Goal: Task Accomplishment & Management: Manage account settings

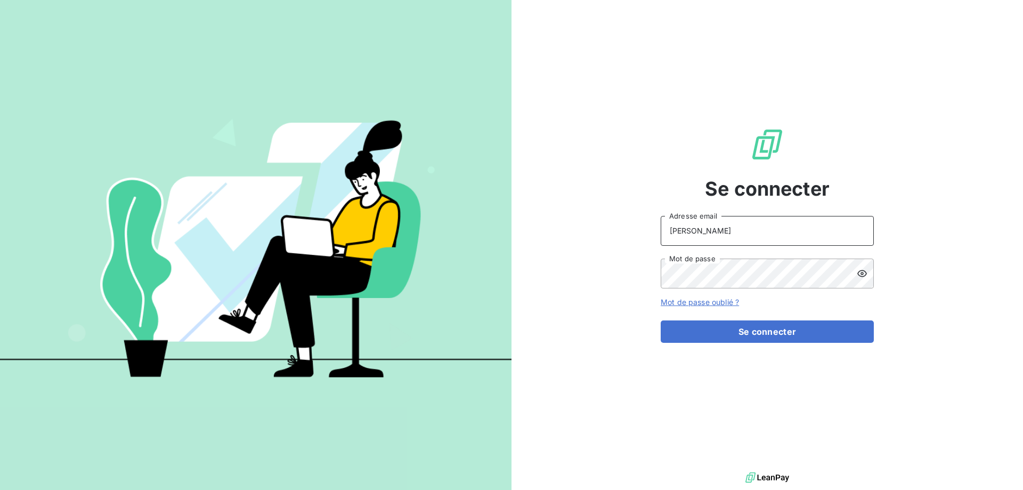
click at [735, 231] on input "ANDREANI" at bounding box center [767, 231] width 213 height 30
type input "[PERSON_NAME][EMAIL_ADDRESS][DOMAIN_NAME]"
click at [661, 320] on button "Se connecter" at bounding box center [767, 331] width 213 height 22
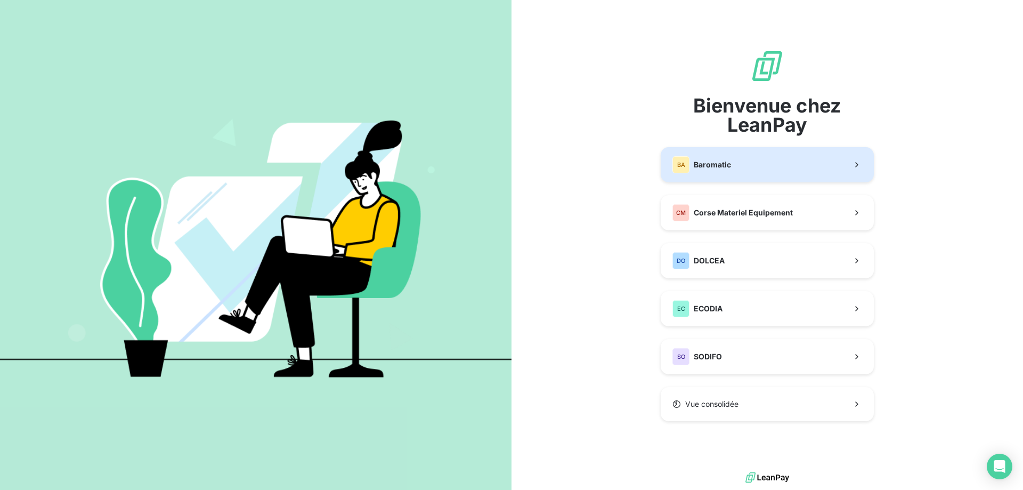
click at [730, 162] on span "Baromatic" at bounding box center [712, 164] width 37 height 11
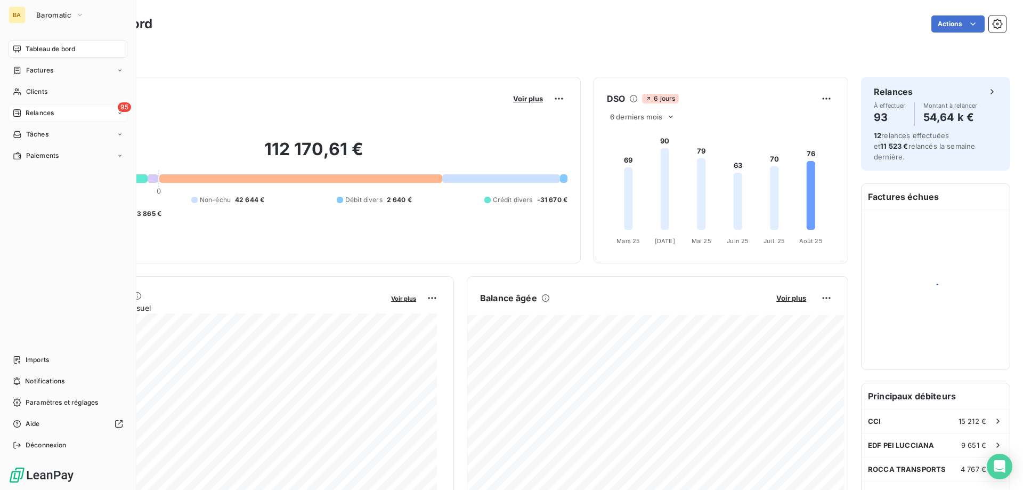
click at [29, 110] on span "Relances" at bounding box center [40, 113] width 28 height 10
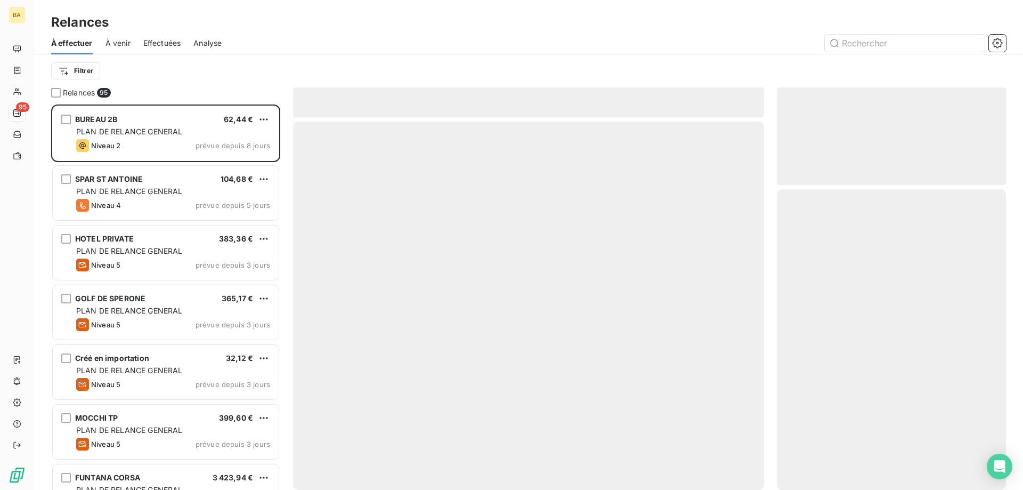
scroll to position [377, 221]
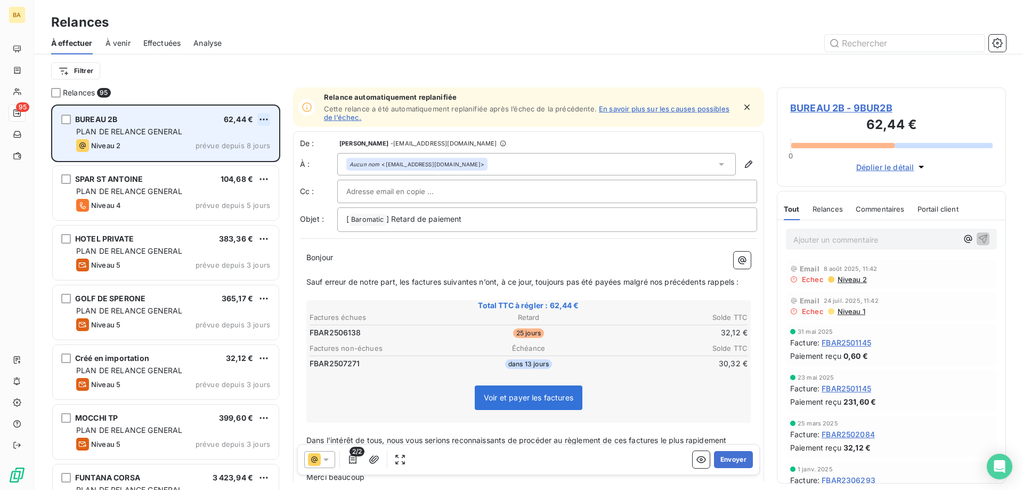
click at [267, 116] on html "BA 95 Relances À effectuer À venir Effectuées Analyse Filtrer Relances 95 BUREA…" at bounding box center [511, 245] width 1023 height 490
click at [249, 157] on div "Passer cette action" at bounding box center [217, 159] width 95 height 17
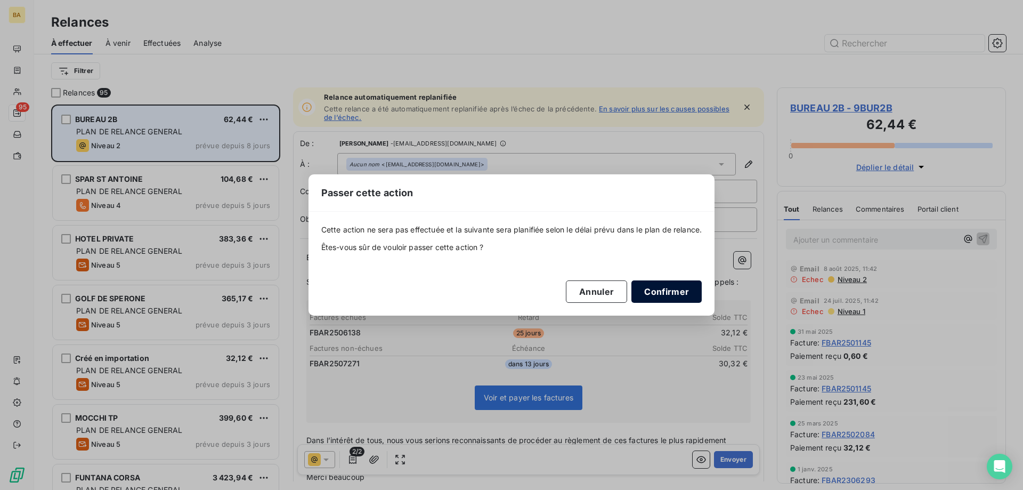
click at [663, 291] on button "Confirmer" at bounding box center [666, 291] width 70 height 22
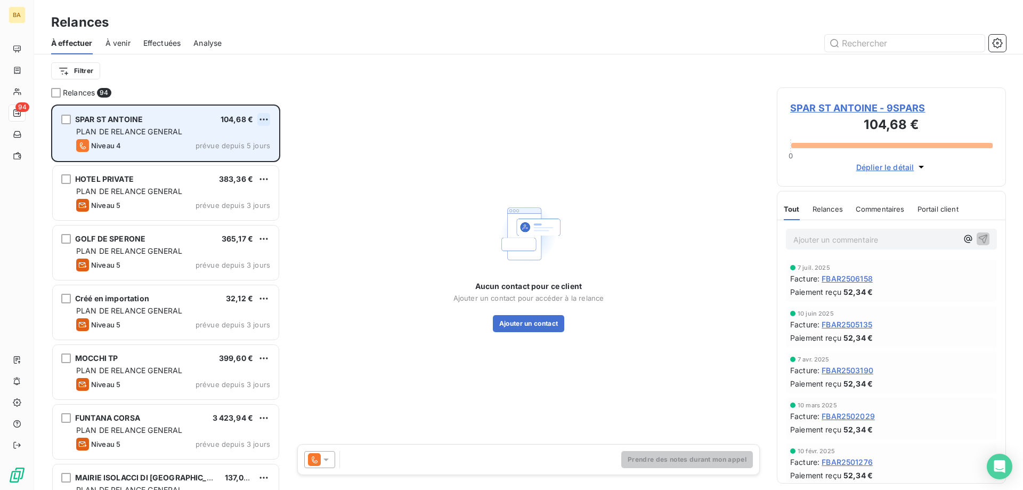
click at [267, 120] on html "BA 94 Relances À effectuer À venir Effectuées Analyse Filtrer Relances 94 SPAR …" at bounding box center [511, 245] width 1023 height 490
click at [225, 167] on div "Passer cette action" at bounding box center [217, 159] width 95 height 17
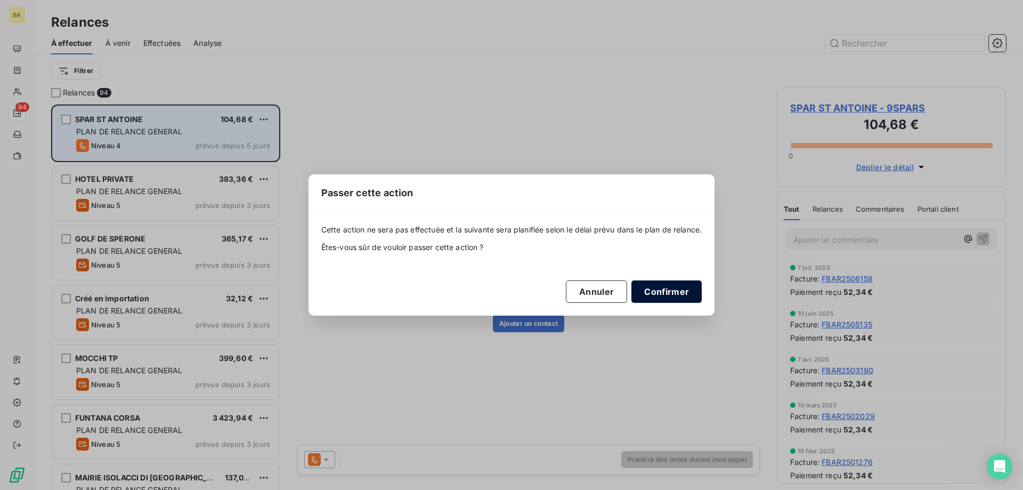
click at [666, 293] on button "Confirmer" at bounding box center [666, 291] width 70 height 22
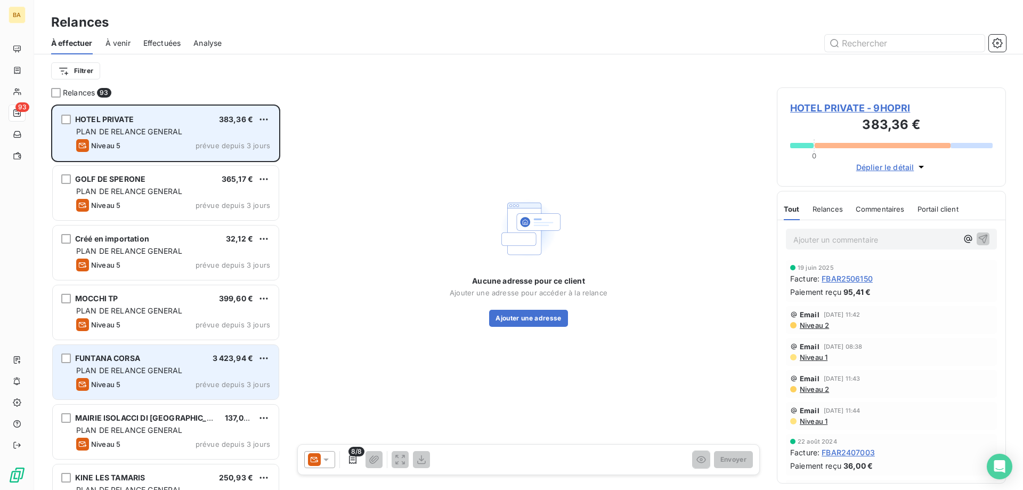
click at [240, 369] on div "PLAN DE RELANCE GENERAL" at bounding box center [173, 370] width 194 height 11
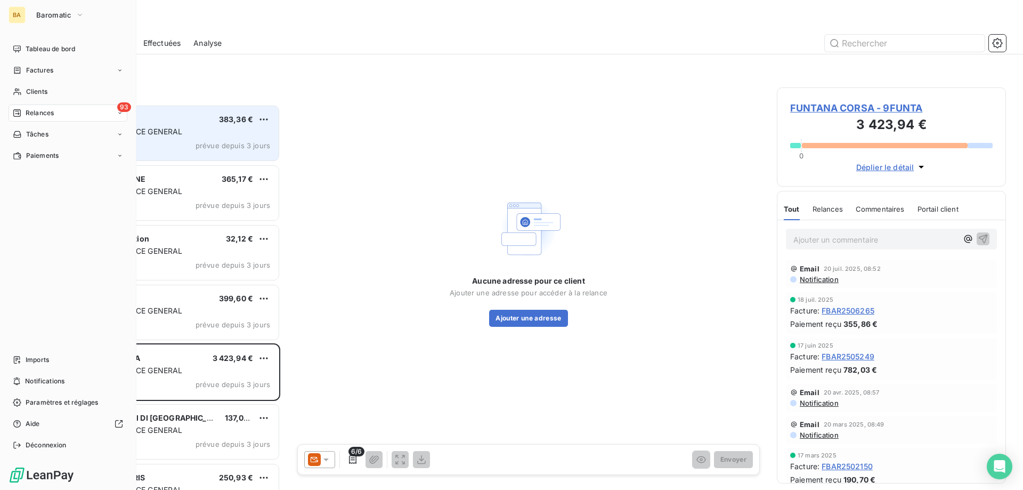
click at [26, 16] on div "BA Baromatic" at bounding box center [68, 14] width 119 height 17
click at [85, 16] on button "Baromatic" at bounding box center [60, 14] width 61 height 17
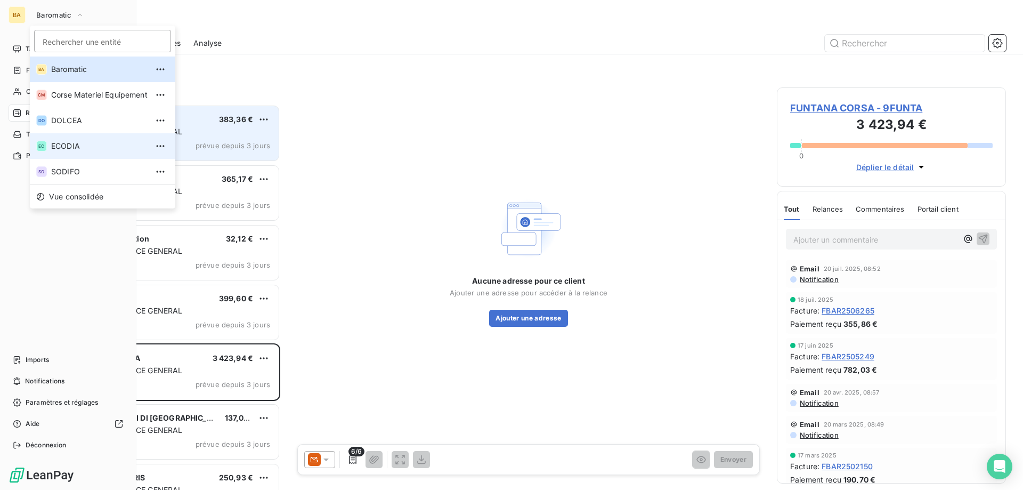
click at [84, 146] on span "ECODIA" at bounding box center [99, 146] width 96 height 11
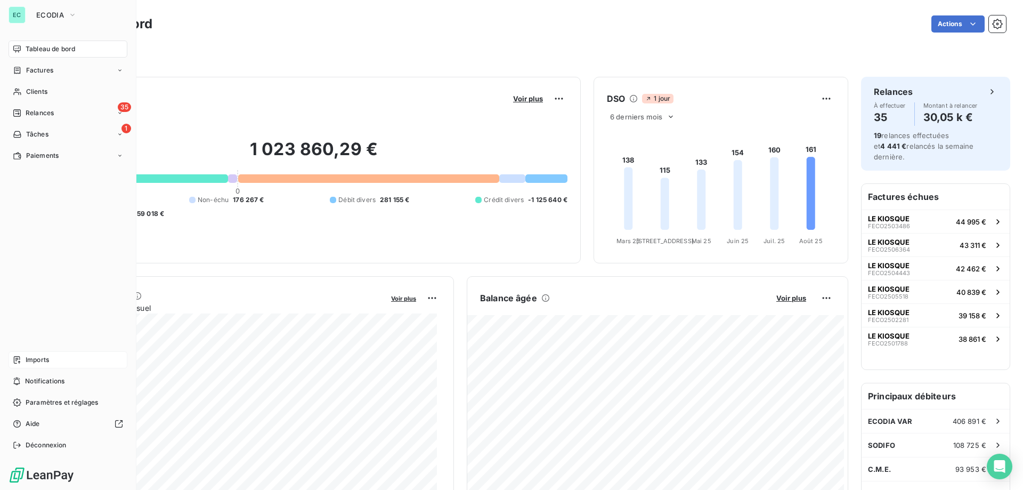
click at [36, 362] on span "Imports" at bounding box center [37, 360] width 23 height 10
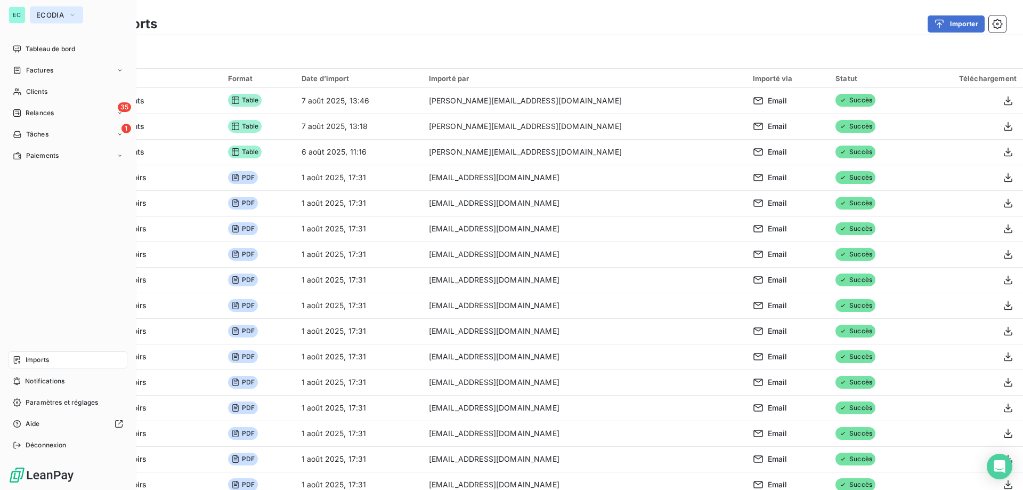
click at [60, 17] on span "ECODIA" at bounding box center [50, 15] width 28 height 9
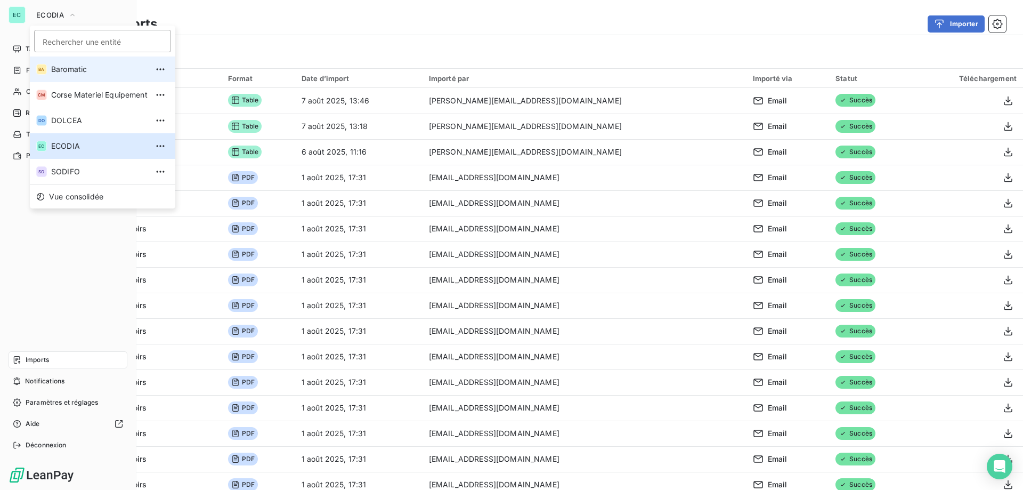
click at [68, 74] on span "Baromatic" at bounding box center [99, 69] width 96 height 11
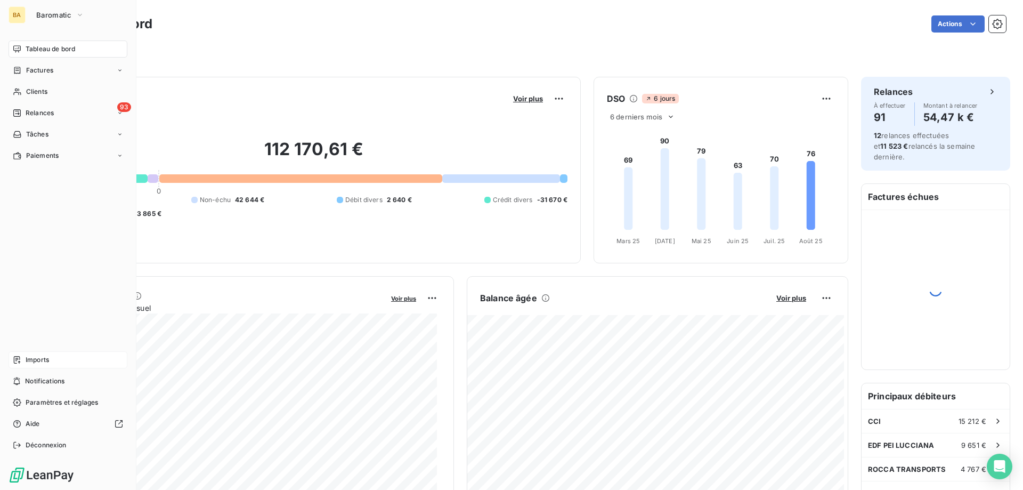
click at [29, 357] on span "Imports" at bounding box center [37, 360] width 23 height 10
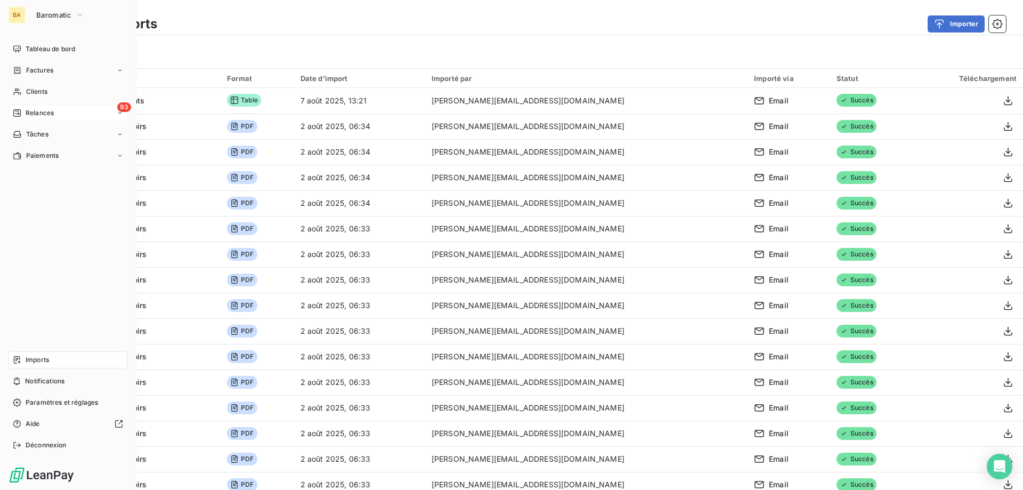
click at [27, 110] on span "Relances" at bounding box center [40, 113] width 28 height 10
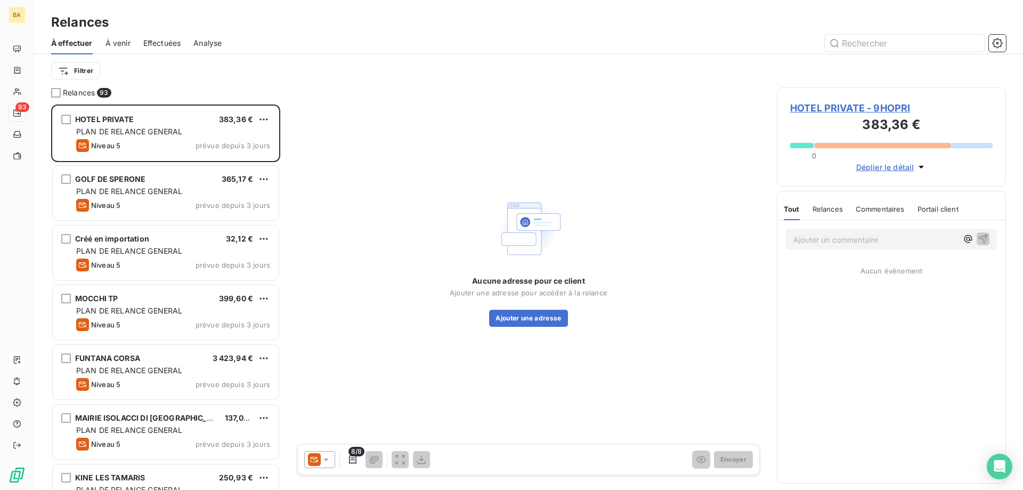
scroll to position [377, 221]
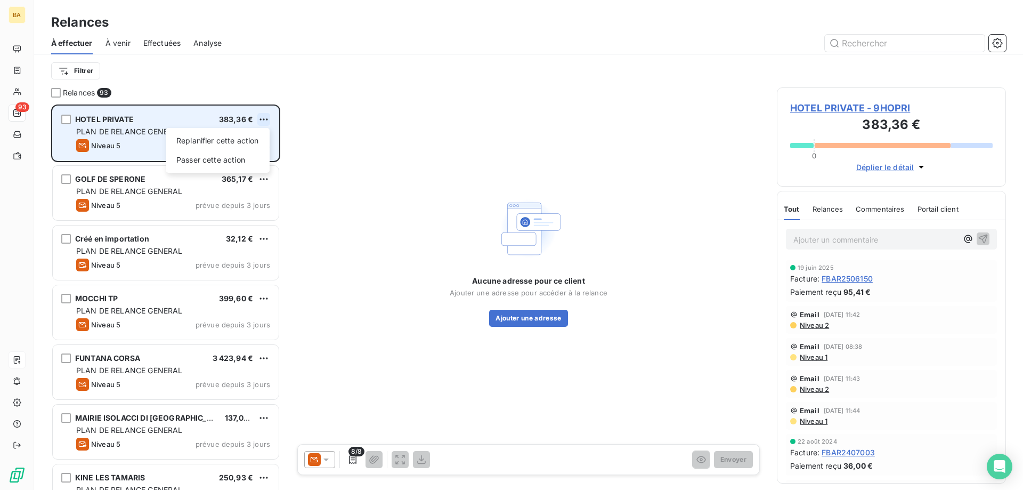
click at [263, 115] on html "BA 93 Relances À effectuer À venir Effectuées Analyse Filtrer Relances 93 HOTEL…" at bounding box center [511, 245] width 1023 height 490
click at [242, 159] on div "Passer cette action" at bounding box center [217, 159] width 95 height 17
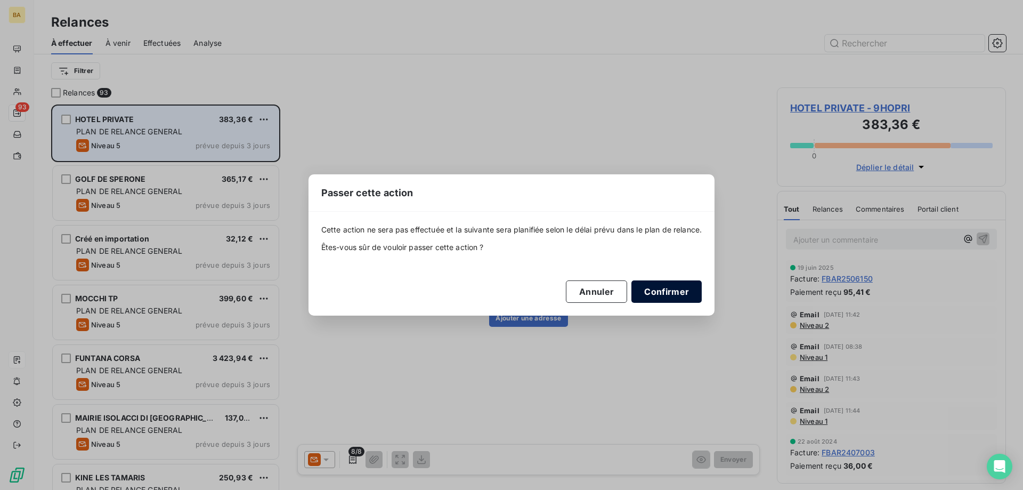
click at [676, 297] on button "Confirmer" at bounding box center [666, 291] width 70 height 22
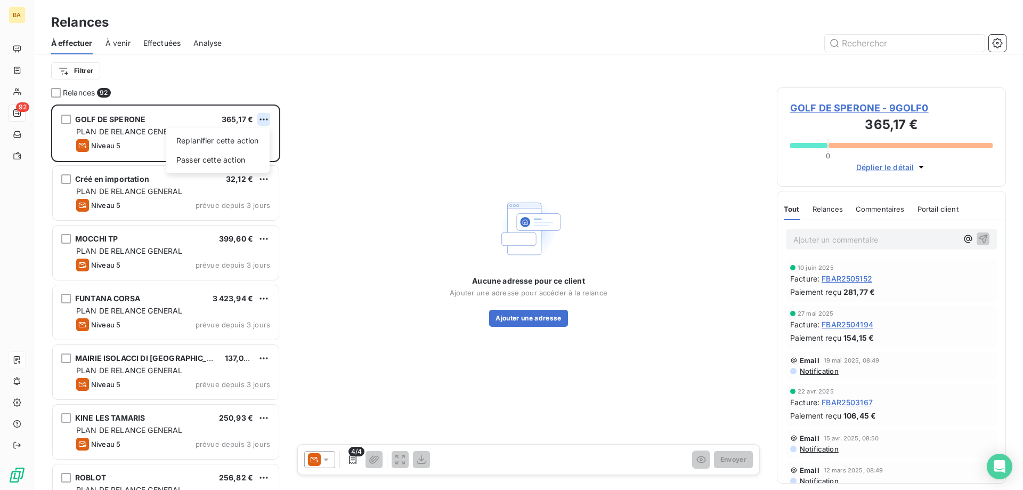
click at [263, 115] on html "BA 92 Relances À effectuer À venir Effectuées Analyse Filtrer Relances 92 GOLF …" at bounding box center [511, 245] width 1023 height 490
click at [223, 164] on div "Passer cette action" at bounding box center [217, 159] width 95 height 17
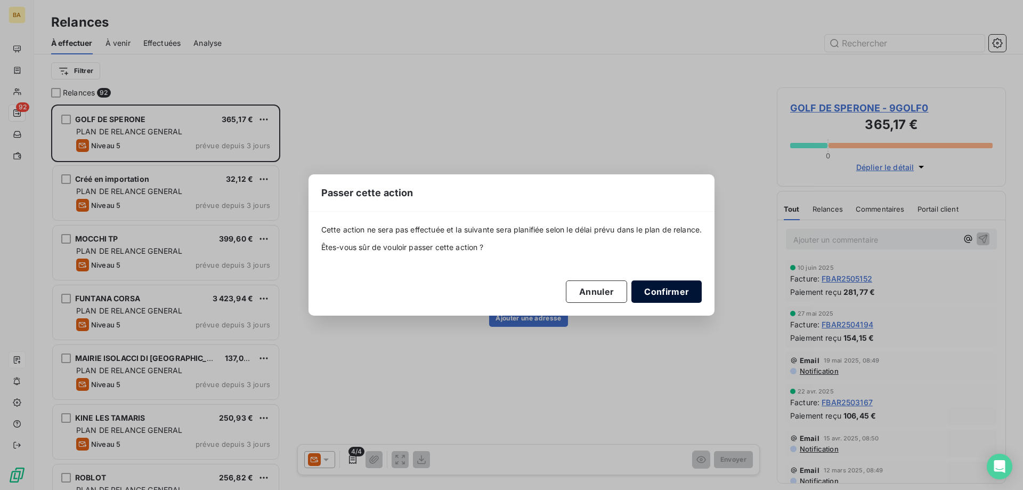
click at [680, 295] on button "Confirmer" at bounding box center [666, 291] width 70 height 22
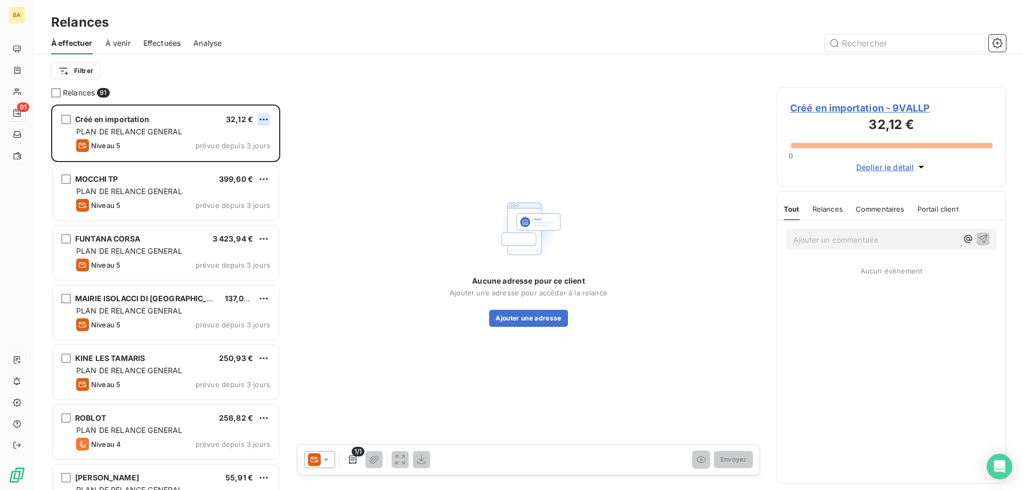
click at [258, 117] on html "BA 91 Relances À effectuer À venir Effectuées Analyse Filtrer Relances 91 Créé …" at bounding box center [511, 245] width 1023 height 490
click at [222, 158] on div "Passer cette action" at bounding box center [217, 159] width 95 height 17
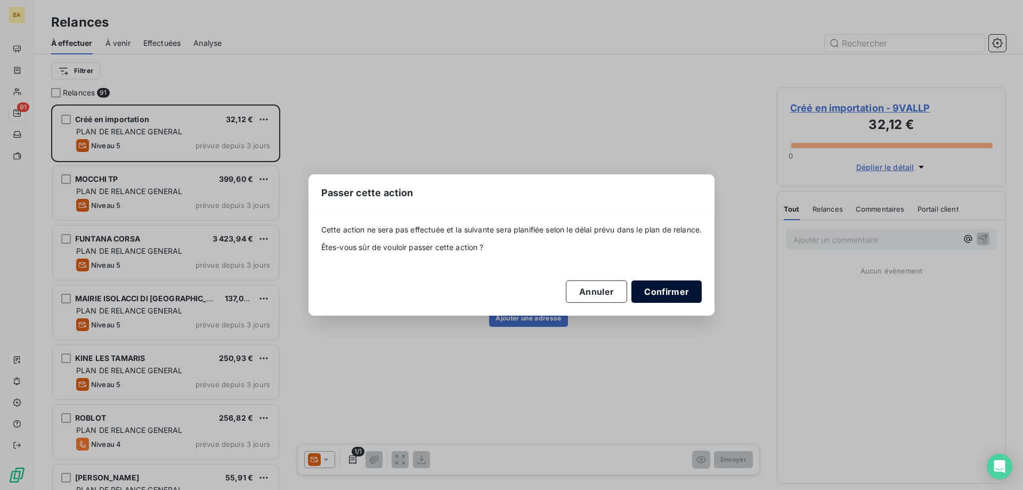
click at [659, 289] on button "Confirmer" at bounding box center [666, 291] width 70 height 22
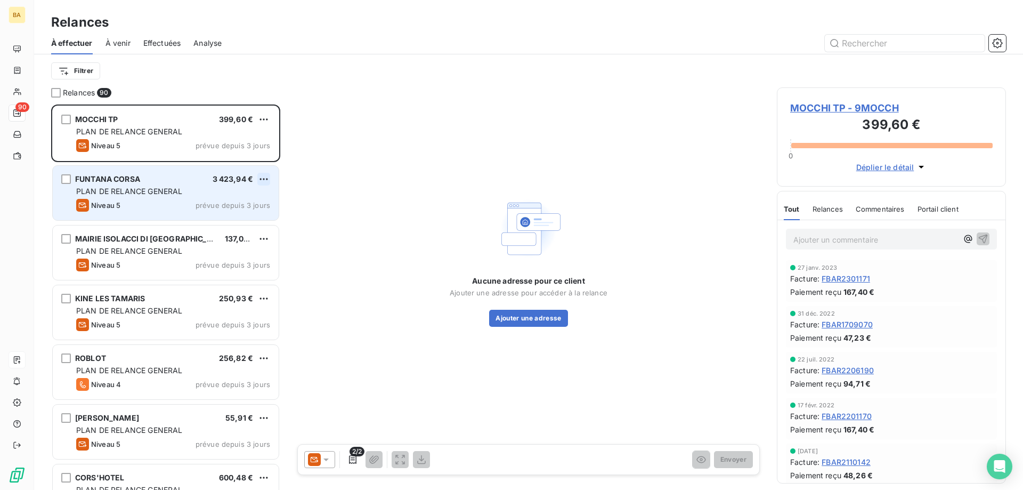
click at [264, 180] on html "BA 90 Relances À effectuer À venir Effectuées Analyse Filtrer Relances 90 MOCCH…" at bounding box center [511, 245] width 1023 height 490
click at [215, 218] on div "Passer cette action" at bounding box center [217, 219] width 95 height 17
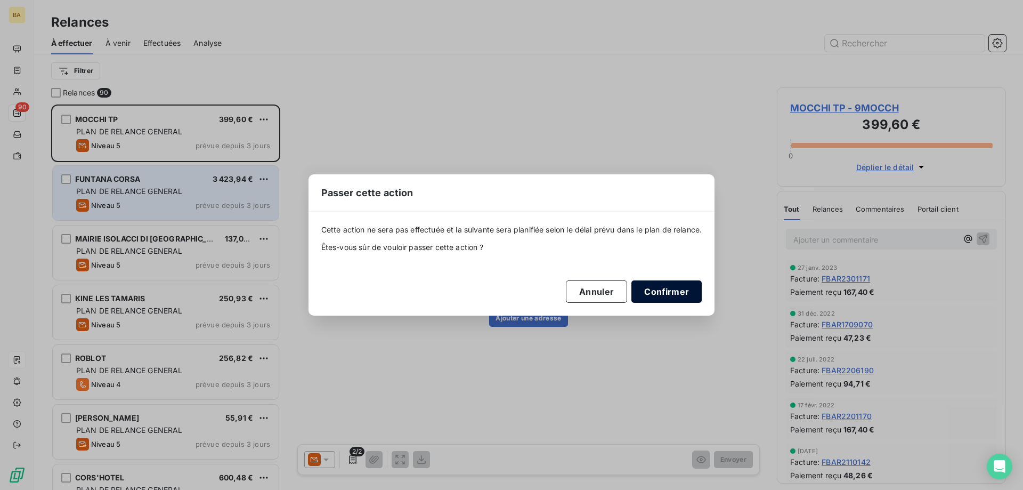
click at [678, 292] on button "Confirmer" at bounding box center [666, 291] width 70 height 22
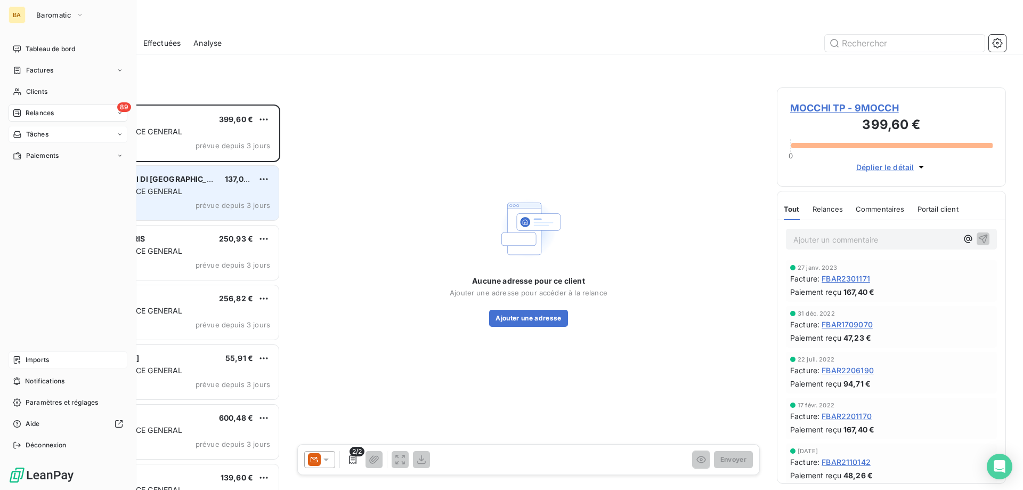
click at [48, 132] on span "Tâches" at bounding box center [37, 134] width 22 height 10
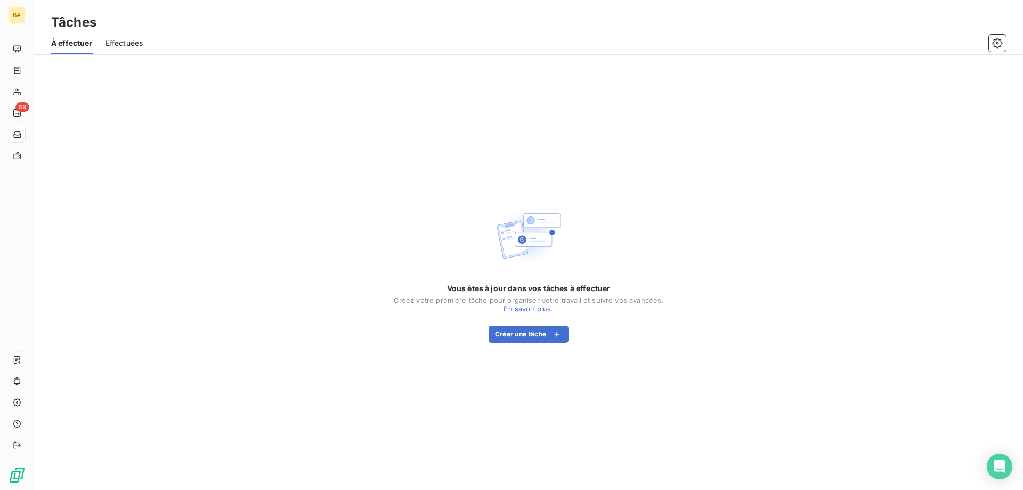
click at [115, 45] on span "Effectuées" at bounding box center [124, 43] width 38 height 11
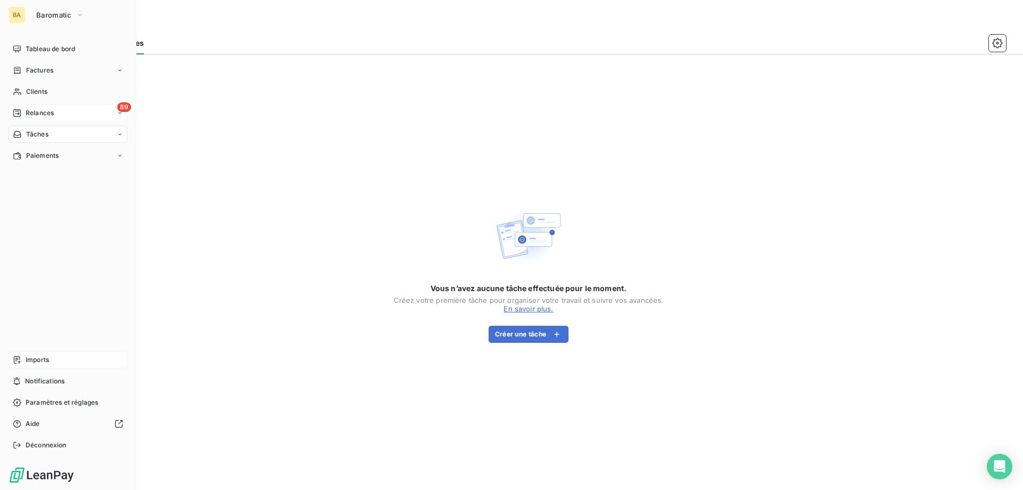
click at [39, 112] on span "Relances" at bounding box center [40, 113] width 28 height 10
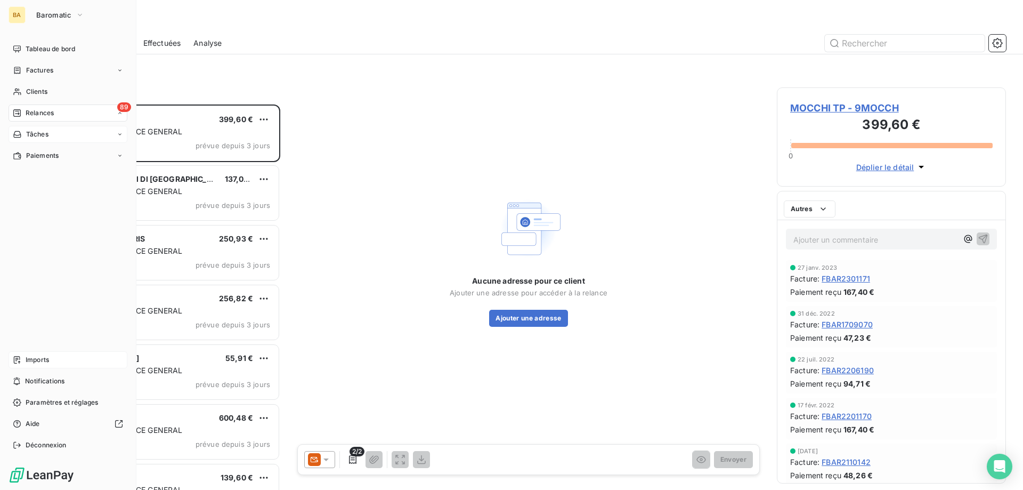
scroll to position [377, 221]
click at [57, 361] on div "Imports" at bounding box center [68, 359] width 119 height 17
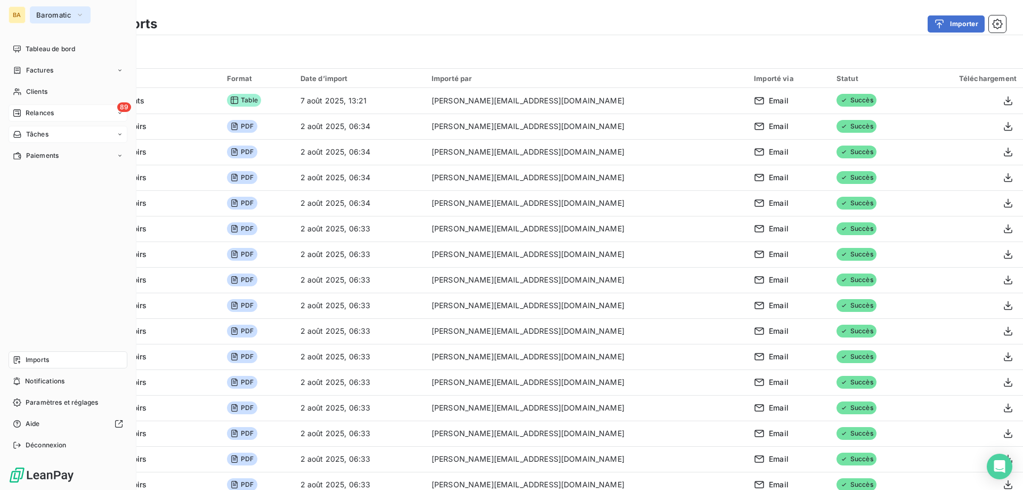
click at [43, 17] on span "Baromatic" at bounding box center [53, 15] width 35 height 9
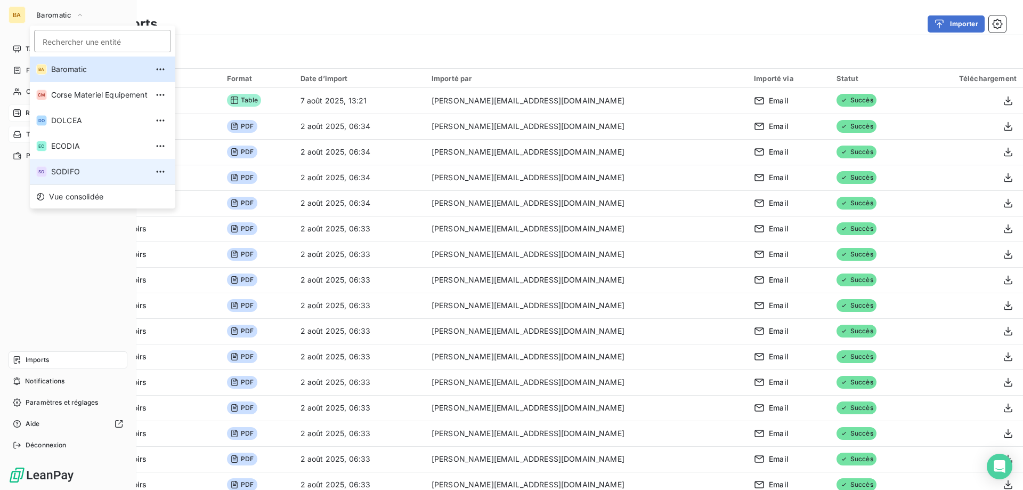
click at [69, 169] on span "SODIFO" at bounding box center [99, 171] width 96 height 11
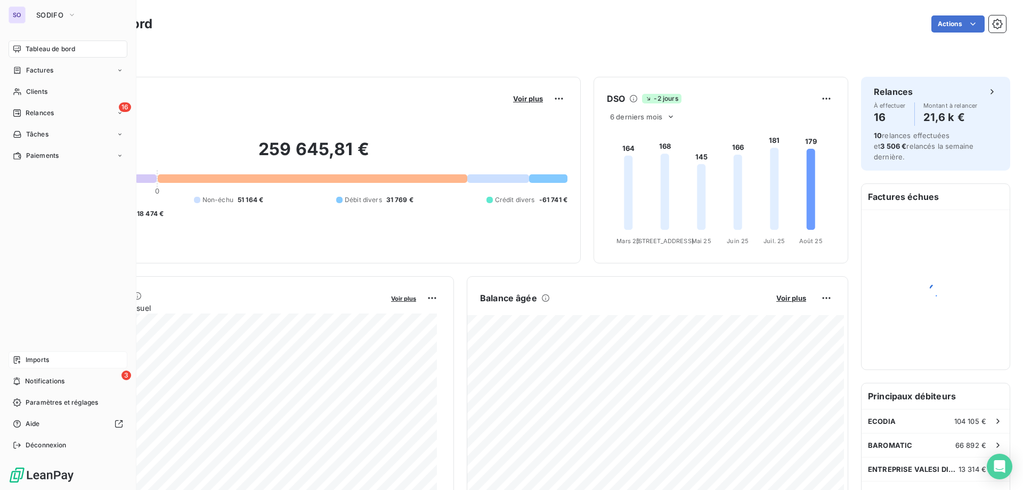
click at [40, 359] on span "Imports" at bounding box center [37, 360] width 23 height 10
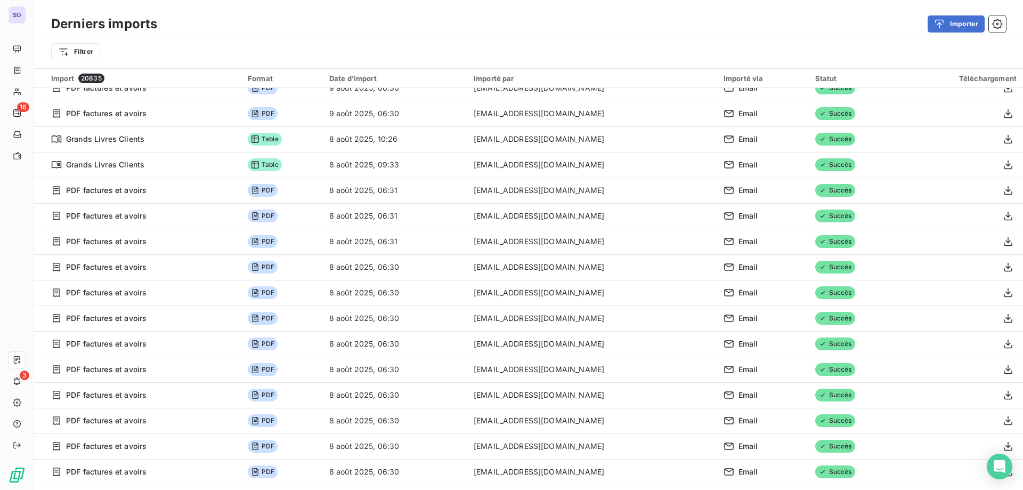
scroll to position [586, 0]
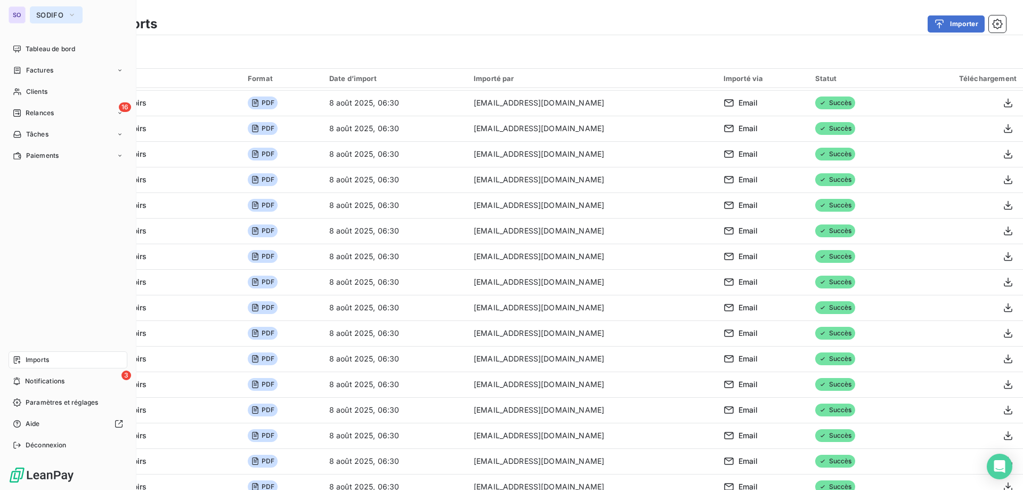
click at [42, 18] on span "SODIFO" at bounding box center [49, 15] width 27 height 9
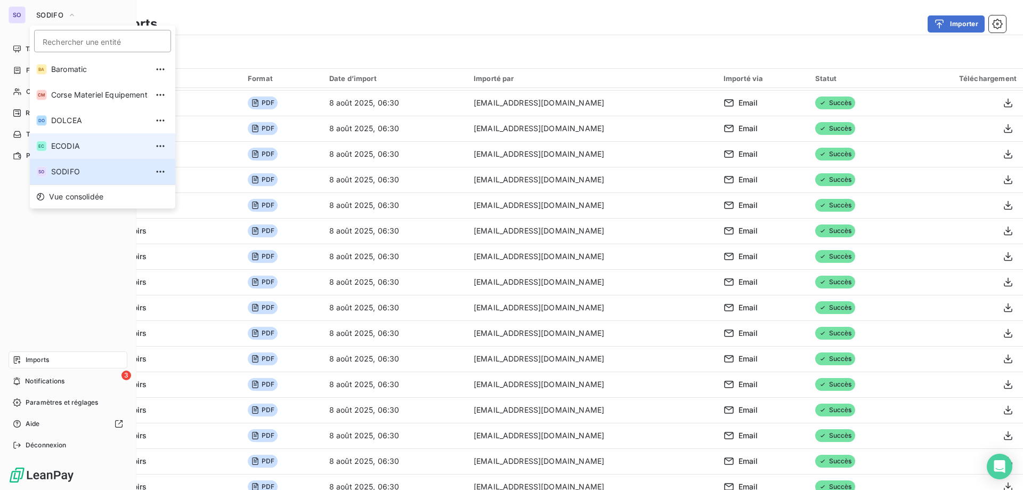
click at [72, 146] on span "ECODIA" at bounding box center [99, 146] width 96 height 11
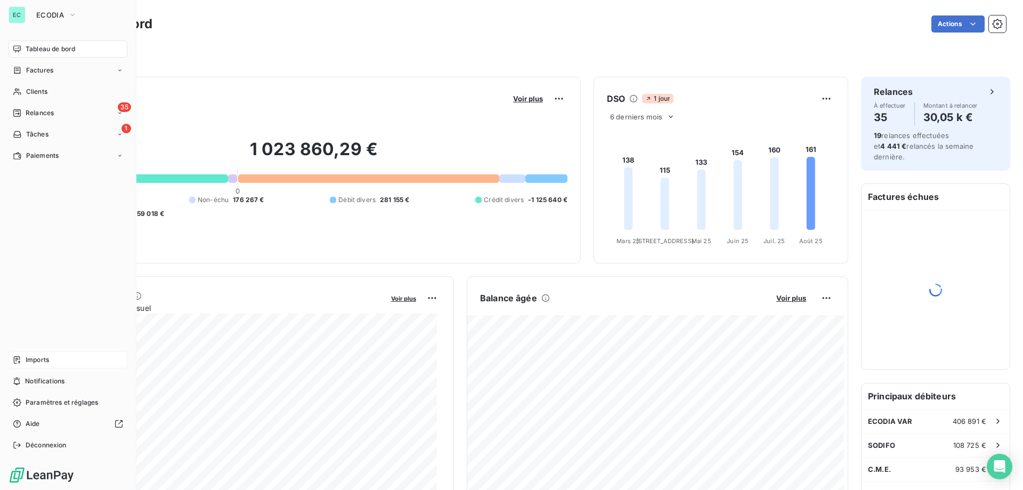
click at [48, 360] on span "Imports" at bounding box center [37, 360] width 23 height 10
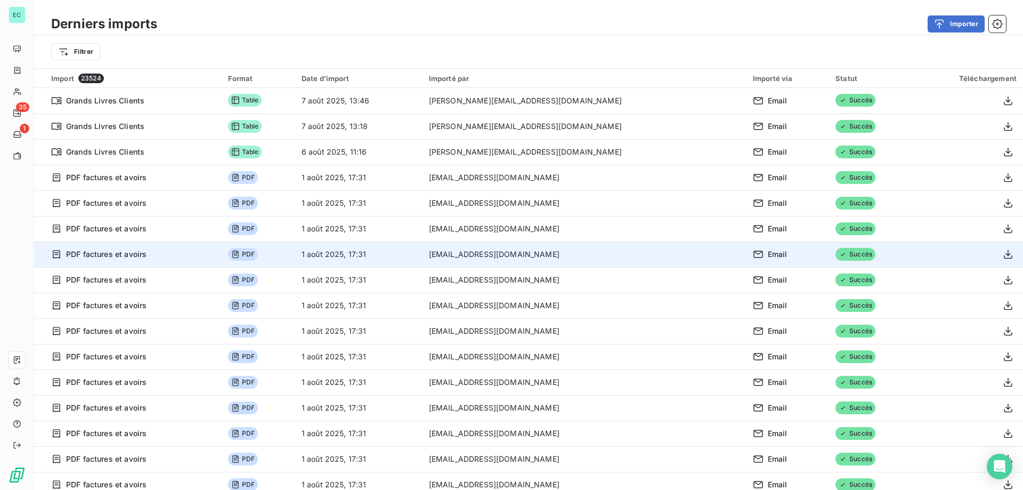
click at [295, 263] on td "PDF" at bounding box center [259, 254] width 74 height 26
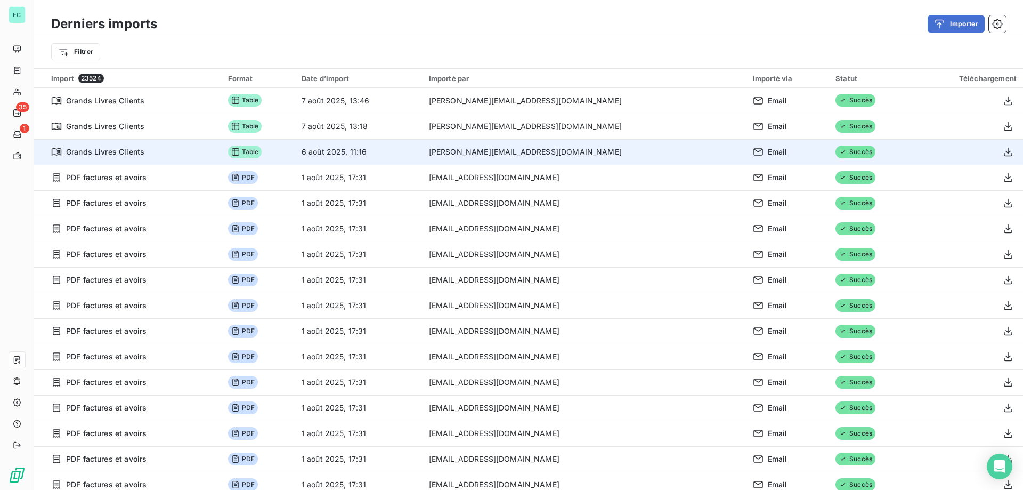
click at [295, 142] on td "Table" at bounding box center [259, 152] width 74 height 26
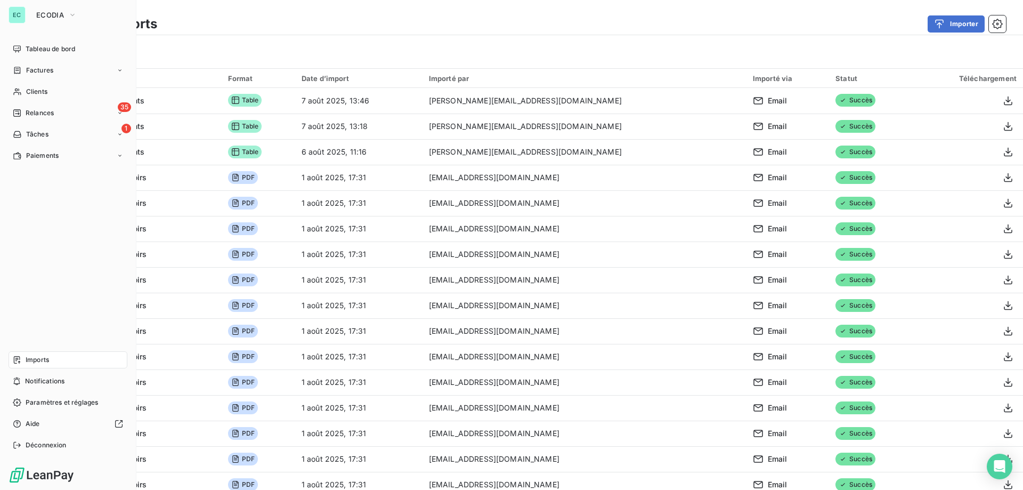
click at [45, 363] on span "Imports" at bounding box center [37, 360] width 23 height 10
click at [23, 18] on div "EC" at bounding box center [17, 14] width 17 height 17
click at [50, 15] on span "ECODIA" at bounding box center [50, 15] width 28 height 9
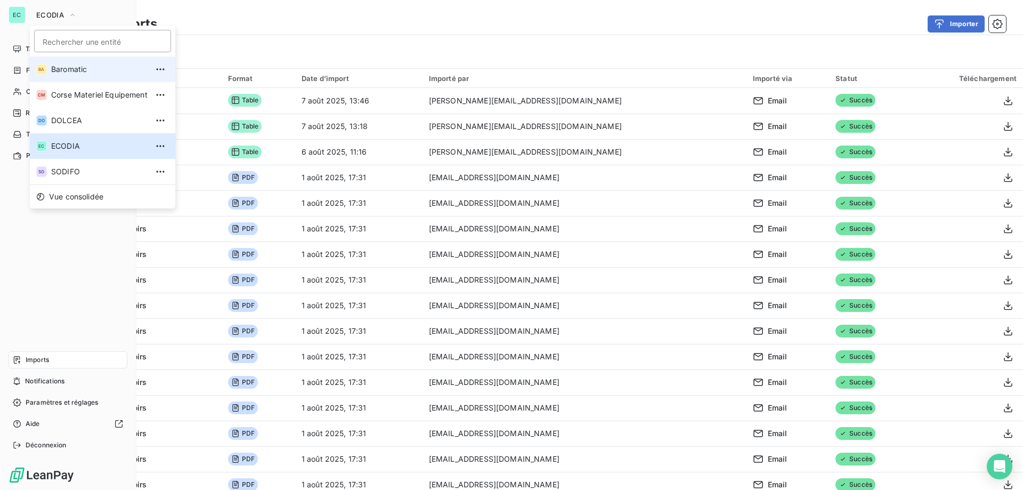
click at [79, 75] on li "BA Baromatic" at bounding box center [102, 69] width 145 height 26
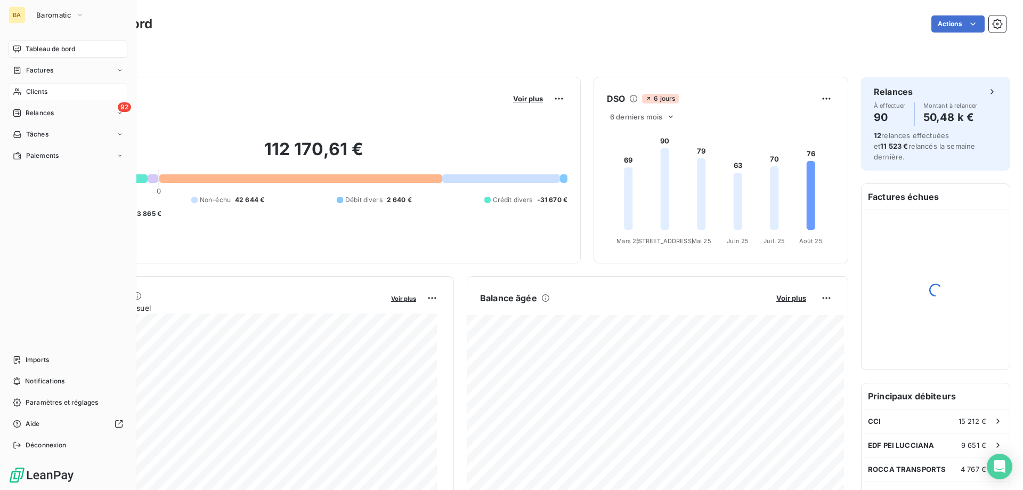
click at [37, 93] on span "Clients" at bounding box center [36, 92] width 21 height 10
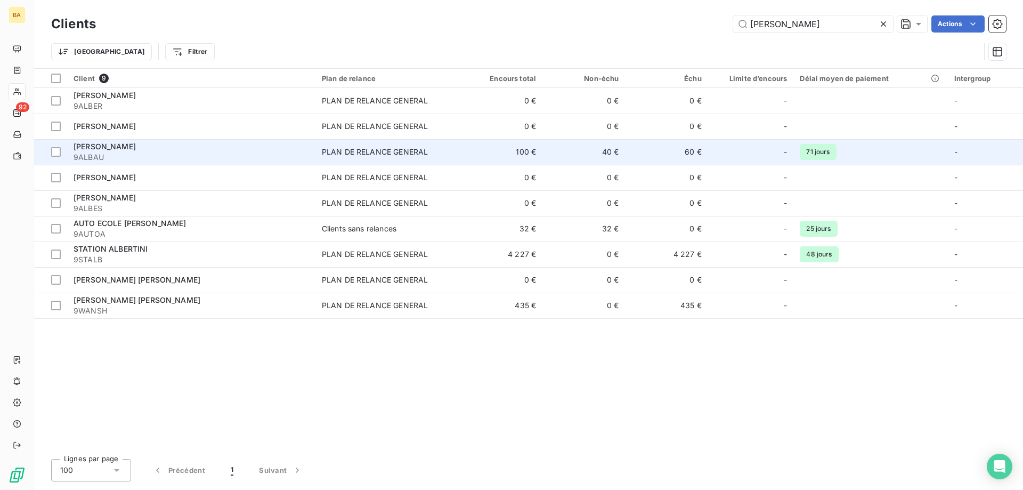
type input "[PERSON_NAME]"
click at [564, 149] on td "40 €" at bounding box center [583, 152] width 83 height 26
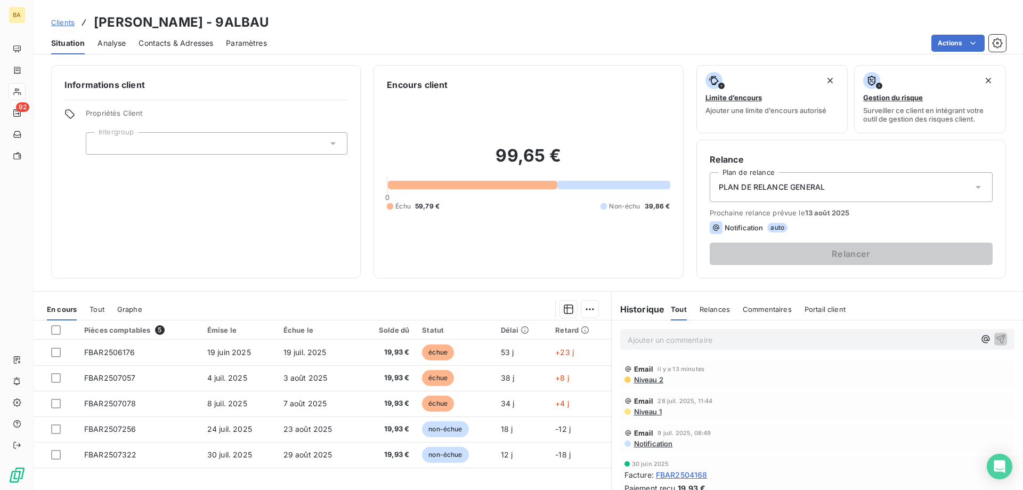
click at [796, 185] on span "PLAN DE RELANCE GENERAL" at bounding box center [772, 187] width 106 height 11
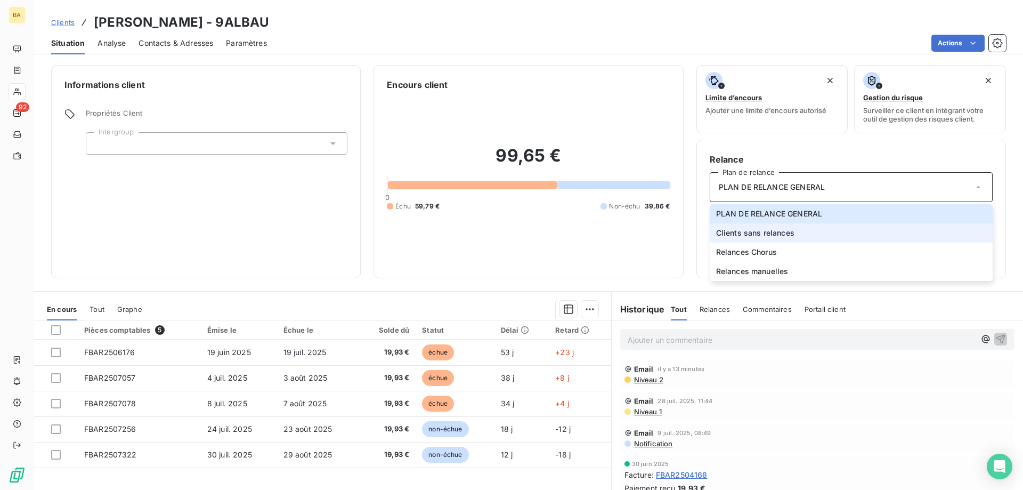
click at [755, 234] on span "Clients sans relances" at bounding box center [755, 232] width 78 height 11
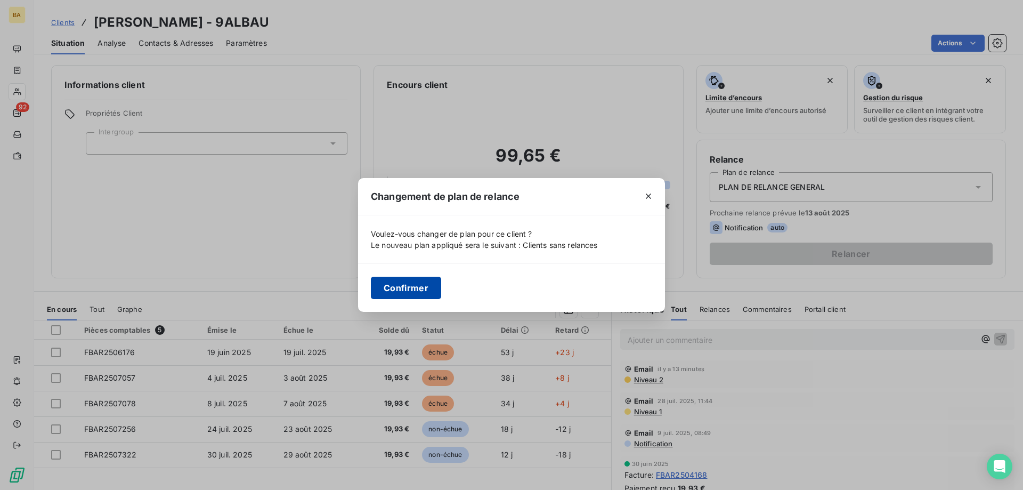
click at [411, 287] on button "Confirmer" at bounding box center [406, 287] width 70 height 22
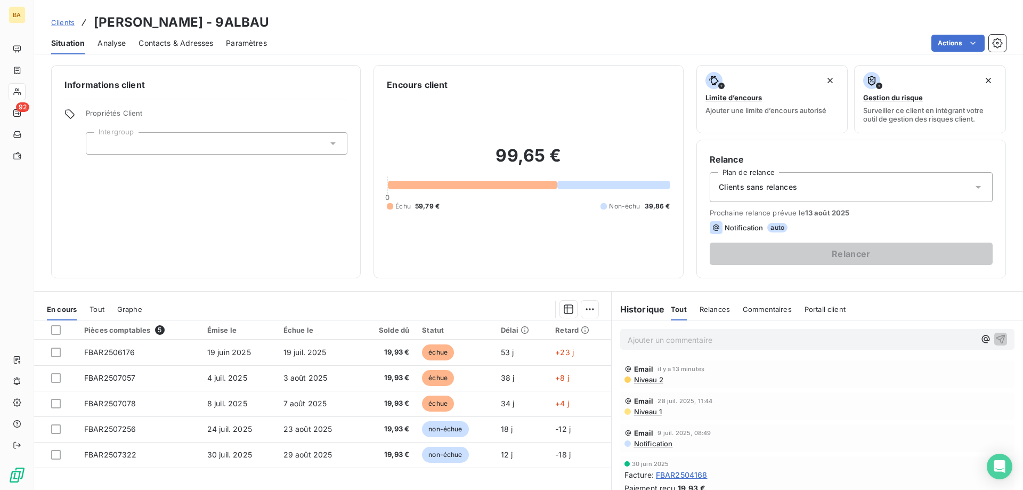
drag, startPoint x: 69, startPoint y: 13, endPoint x: 63, endPoint y: 28, distance: 15.8
click at [69, 15] on div "Clients [PERSON_NAME] - 9ALBAU" at bounding box center [160, 22] width 218 height 19
click at [63, 29] on div "Clients [PERSON_NAME] - 9ALBAU" at bounding box center [160, 22] width 218 height 19
click at [62, 21] on span "Clients" at bounding box center [62, 22] width 23 height 9
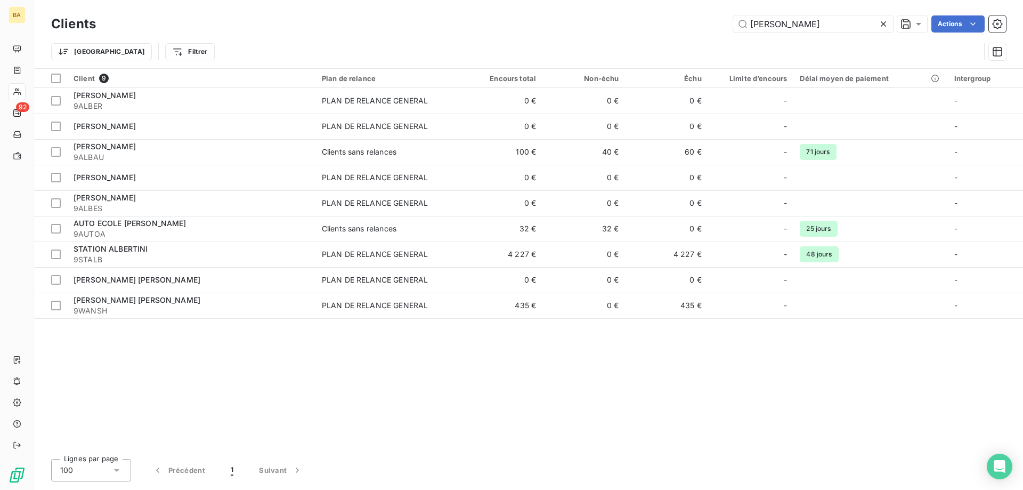
drag, startPoint x: 797, startPoint y: 25, endPoint x: 404, endPoint y: 25, distance: 393.1
click at [425, 25] on div "[PERSON_NAME] Actions" at bounding box center [557, 23] width 897 height 17
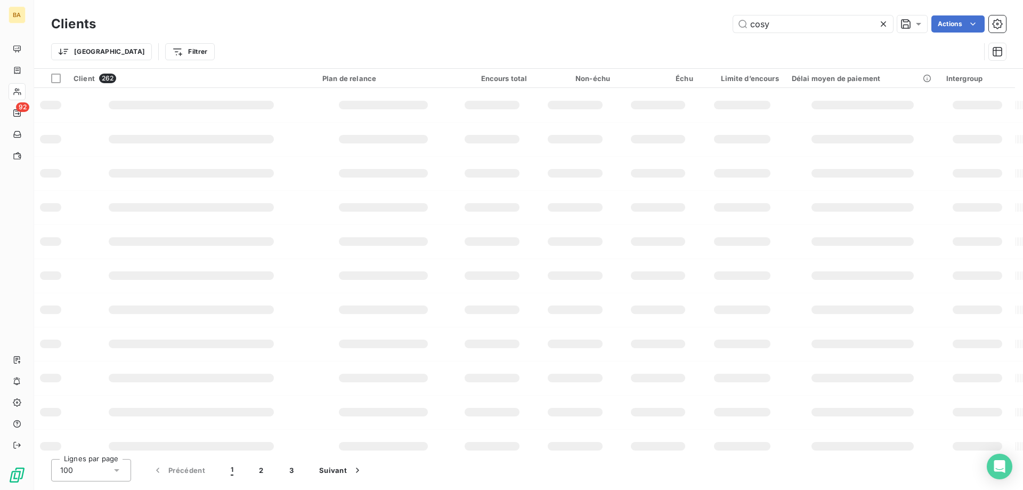
type input "cosy"
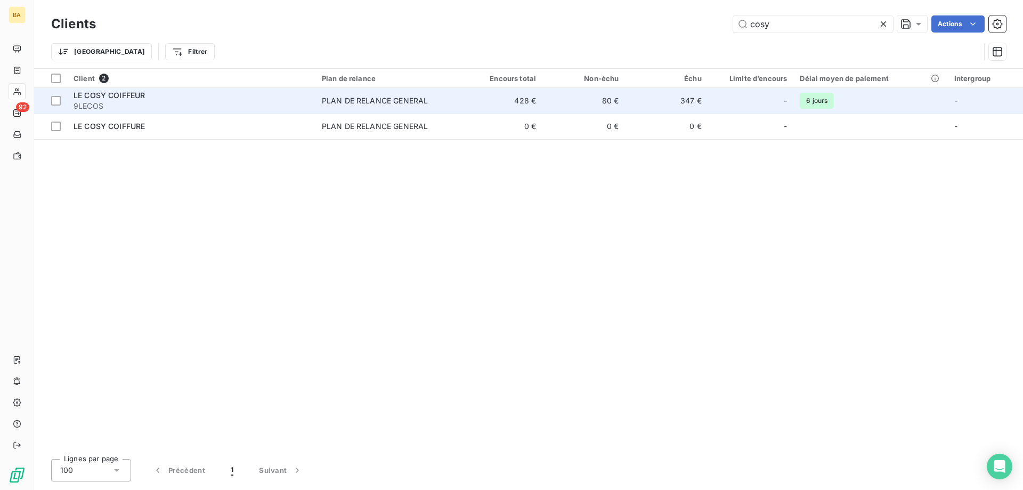
click at [430, 105] on span "PLAN DE RELANCE GENERAL" at bounding box center [388, 100] width 132 height 11
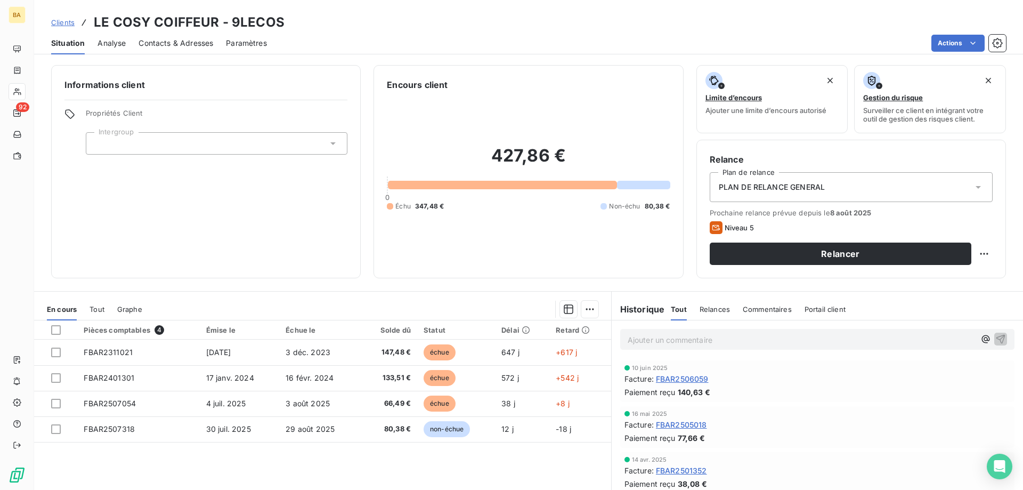
click at [802, 184] on span "PLAN DE RELANCE GENERAL" at bounding box center [772, 187] width 106 height 11
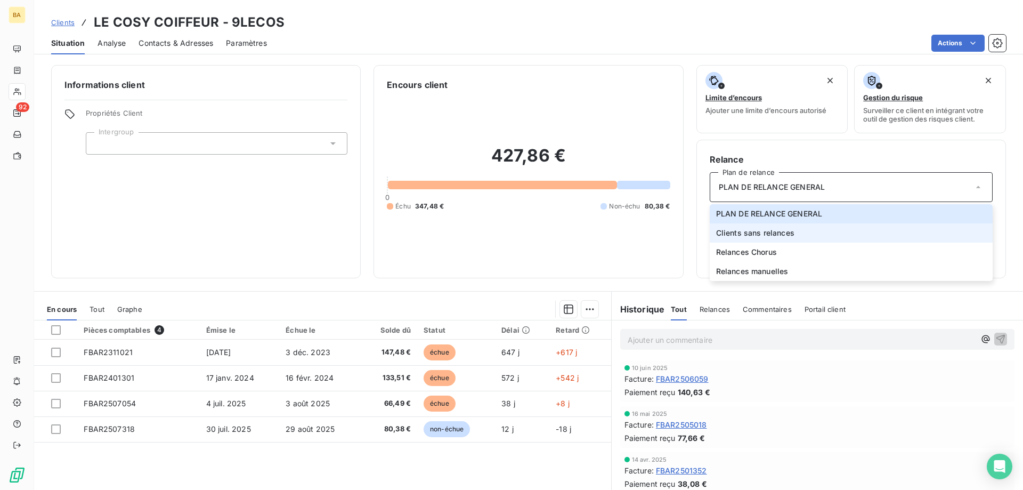
click at [758, 236] on span "Clients sans relances" at bounding box center [755, 232] width 78 height 11
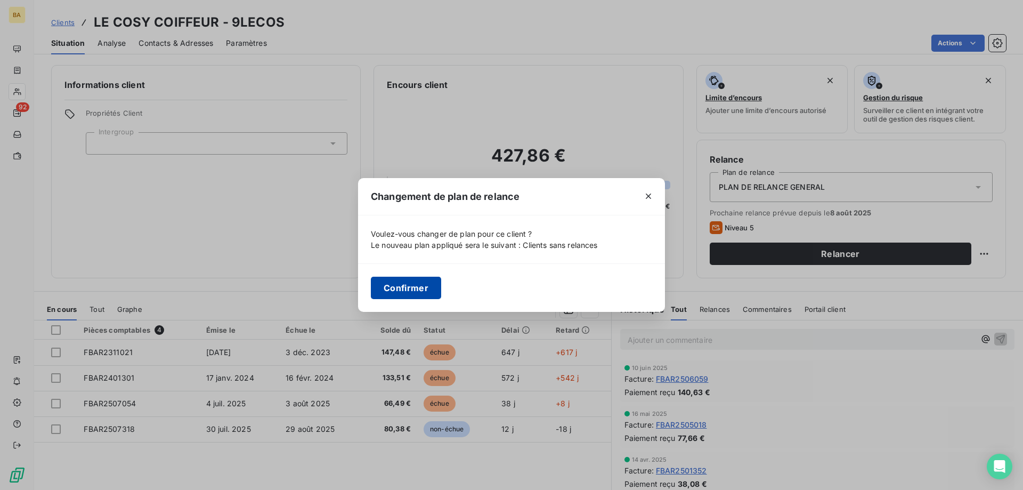
click at [397, 287] on button "Confirmer" at bounding box center [406, 287] width 70 height 22
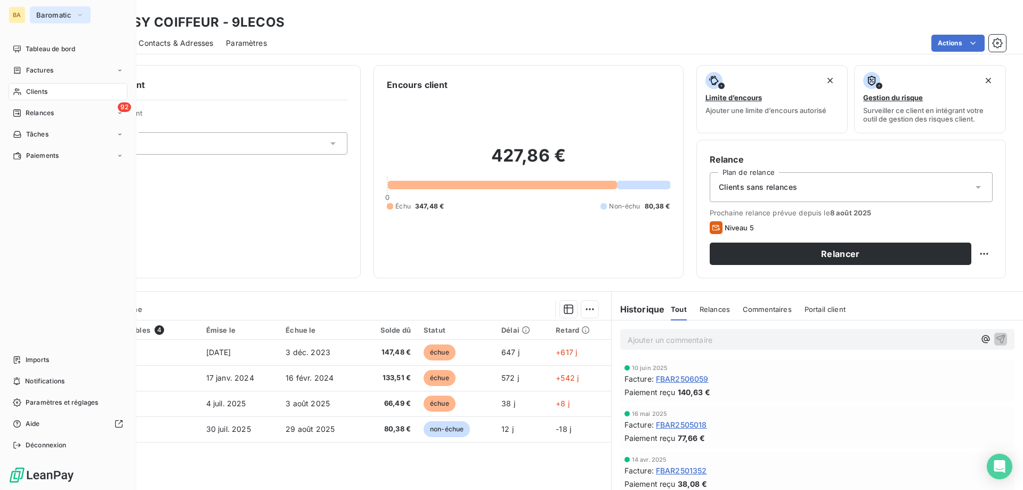
click at [70, 20] on button "Baromatic" at bounding box center [60, 14] width 61 height 17
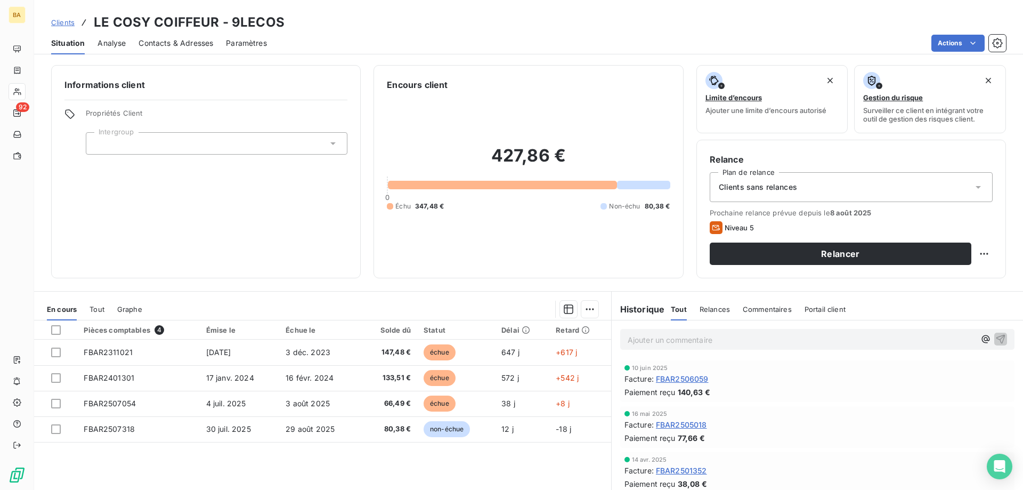
click at [395, 27] on div "Clients LE COSY COIFFEUR - 9LECOS" at bounding box center [528, 22] width 989 height 19
